Goal: Task Accomplishment & Management: Manage account settings

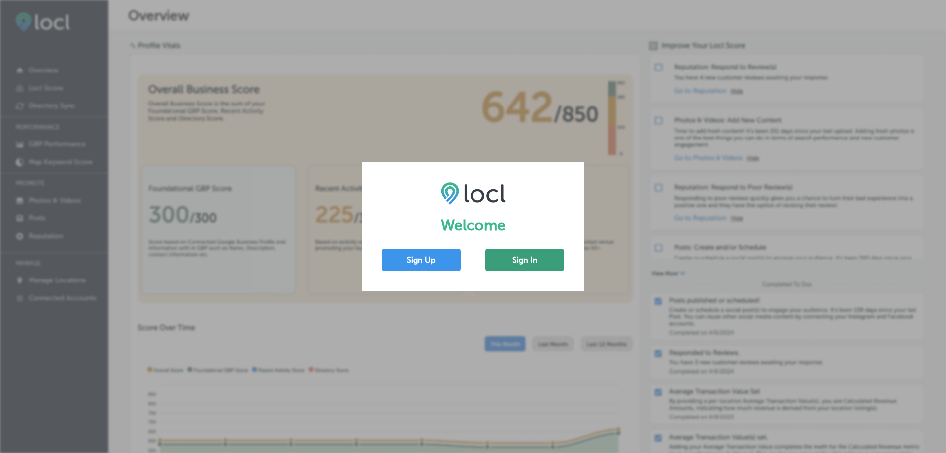
click at [538, 261] on button "Sign In" at bounding box center [524, 260] width 79 height 22
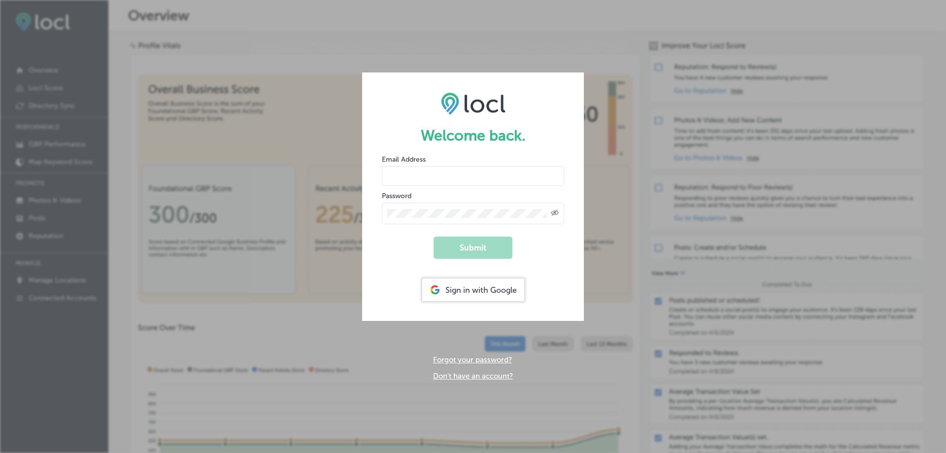
click at [479, 294] on div "Sign in with Google" at bounding box center [473, 289] width 102 height 23
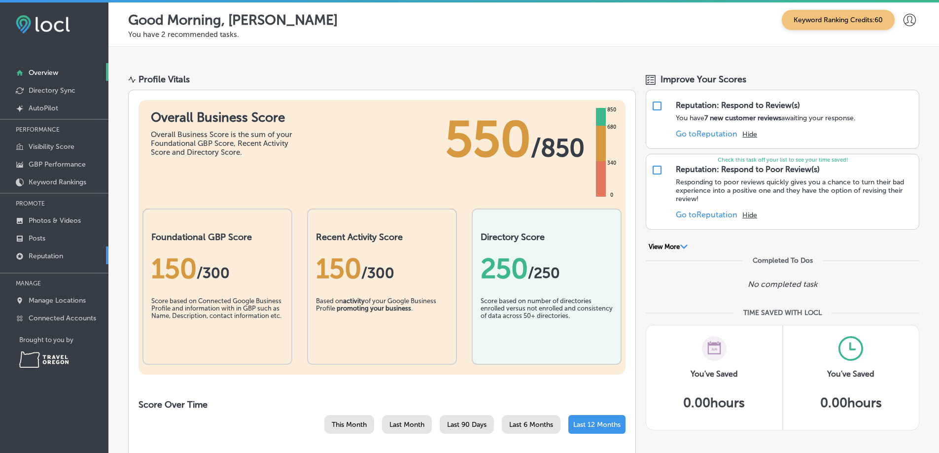
click at [49, 258] on p "Reputation" at bounding box center [46, 256] width 34 height 8
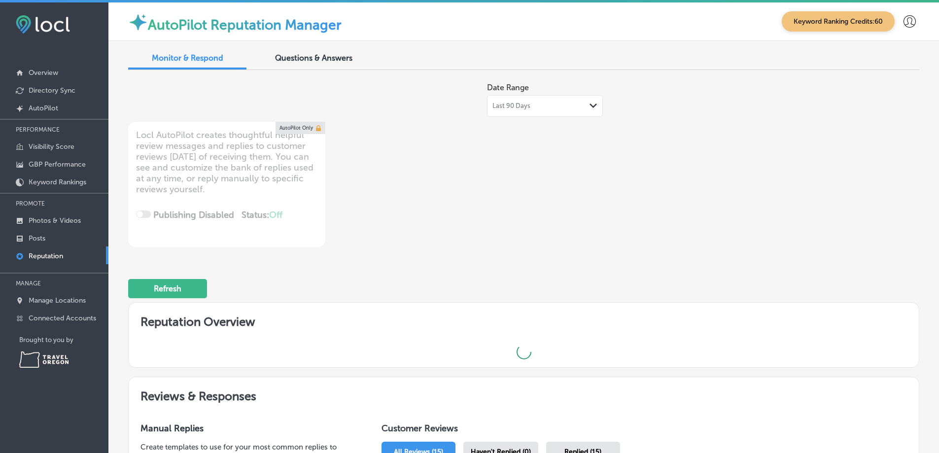
type textarea "x"
